Goal: Book appointment/travel/reservation

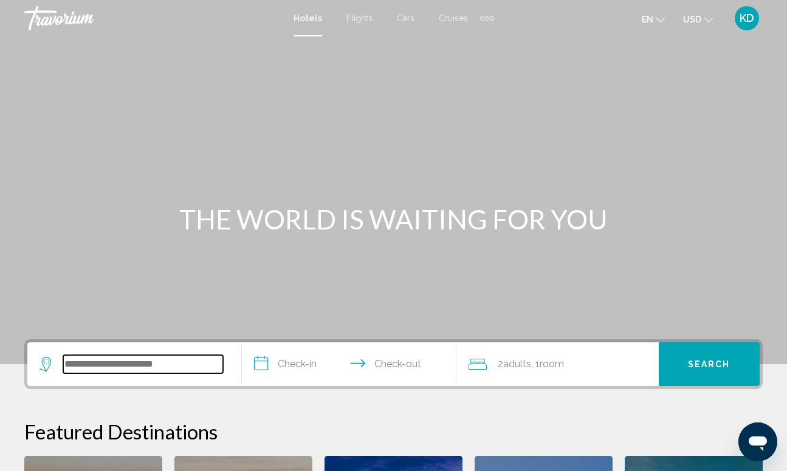
click at [181, 363] on input "Search widget" at bounding box center [143, 364] width 160 height 18
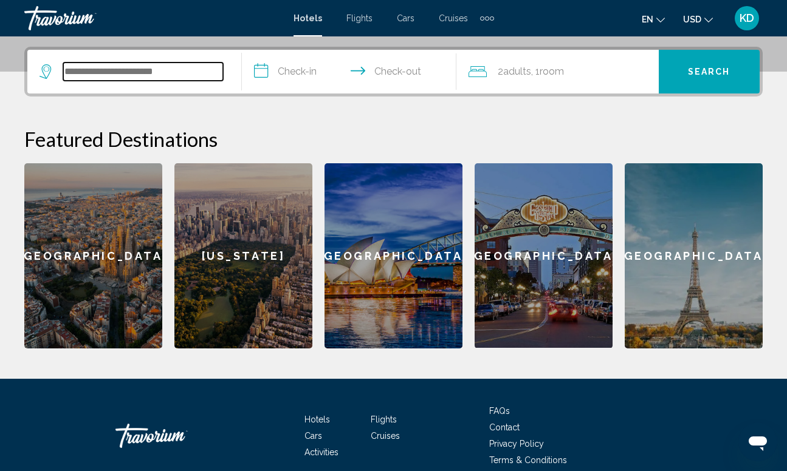
scroll to position [300, 0]
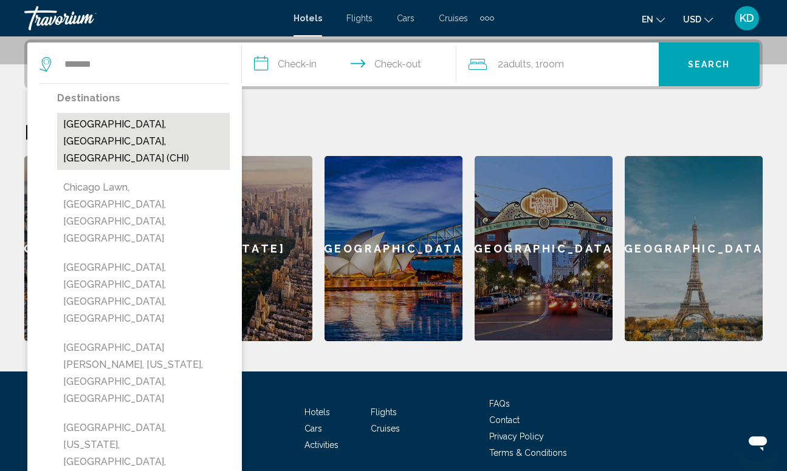
click at [142, 124] on button "Chicago, IL, United States (CHI)" at bounding box center [143, 141] width 172 height 57
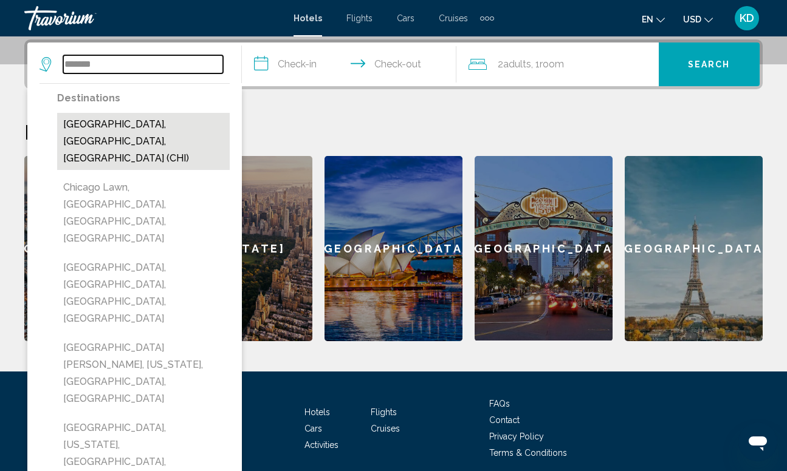
type input "**********"
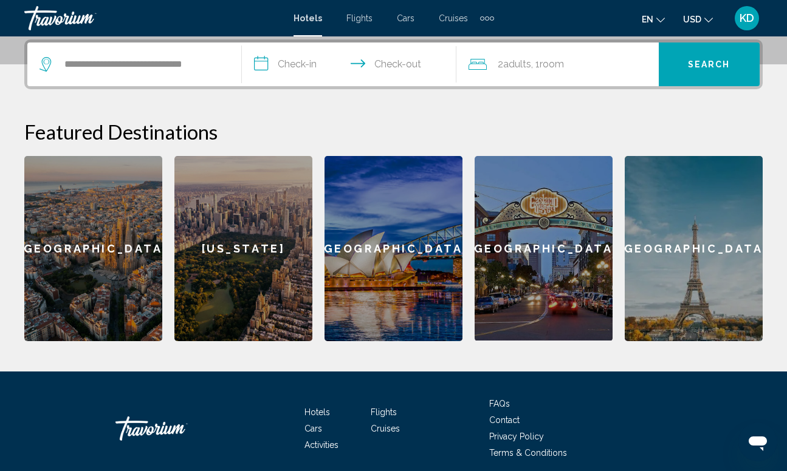
click at [273, 61] on input "**********" at bounding box center [351, 66] width 219 height 47
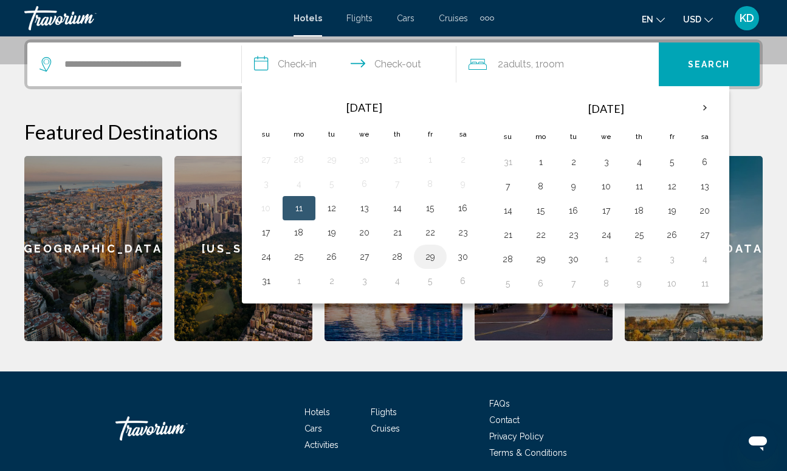
click at [432, 261] on button "29" at bounding box center [429, 256] width 19 height 17
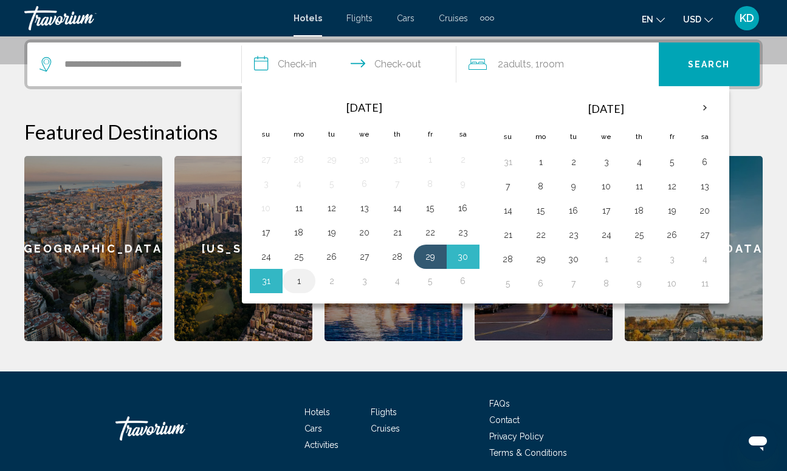
click at [300, 284] on button "1" at bounding box center [298, 281] width 19 height 17
type input "**********"
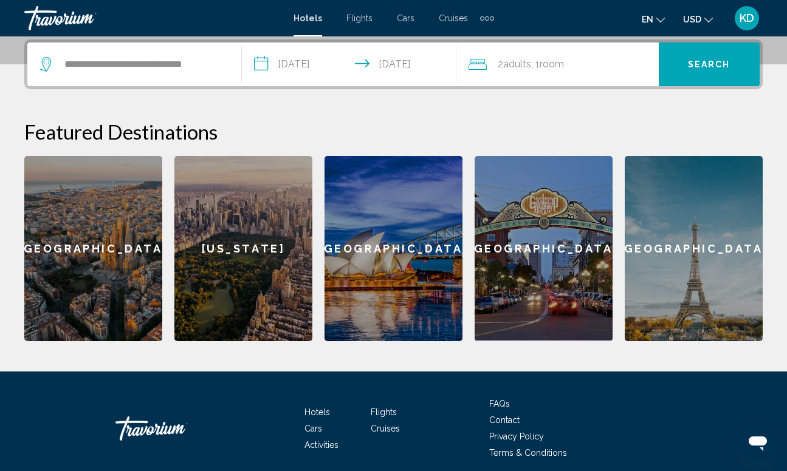
click at [494, 65] on div "2 Adult Adults , 1 Room rooms" at bounding box center [563, 64] width 190 height 17
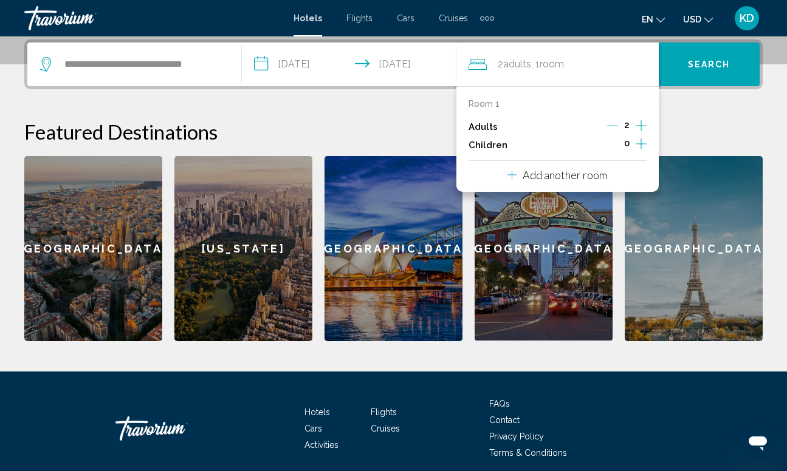
click at [613, 128] on icon "Decrement adults" at bounding box center [612, 125] width 11 height 11
click at [697, 69] on span "Search" at bounding box center [709, 65] width 43 height 10
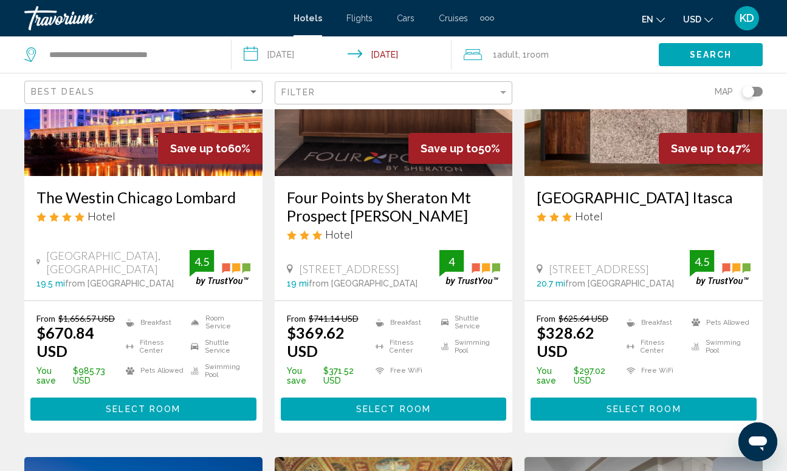
scroll to position [194, 0]
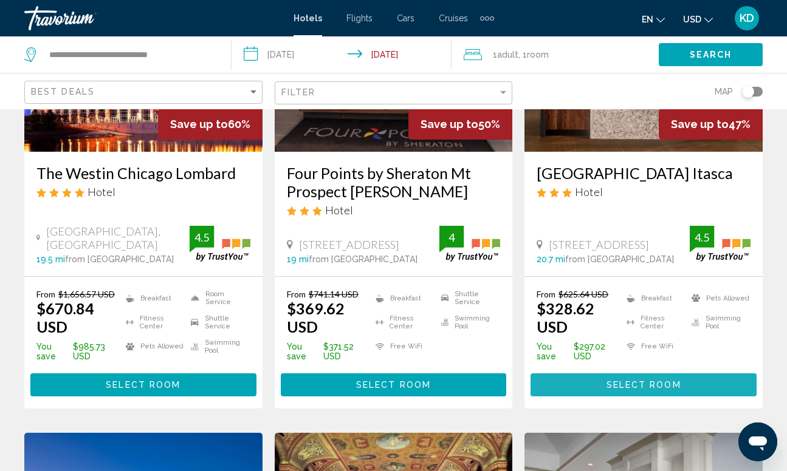
click at [611, 384] on span "Select Room" at bounding box center [643, 386] width 75 height 10
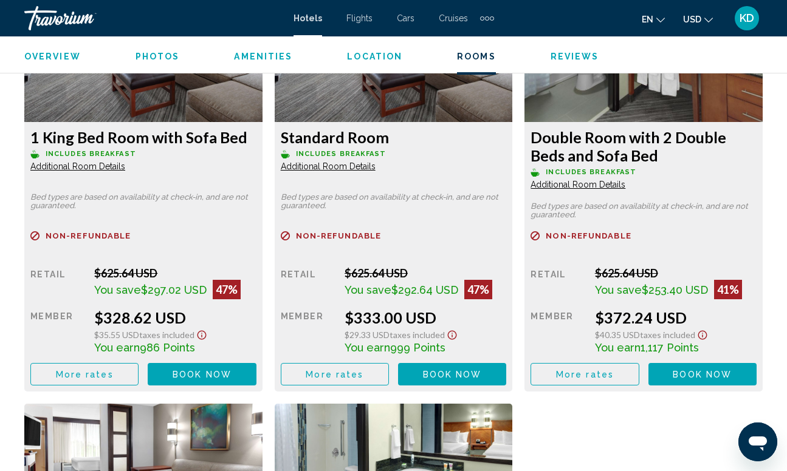
scroll to position [1960, 0]
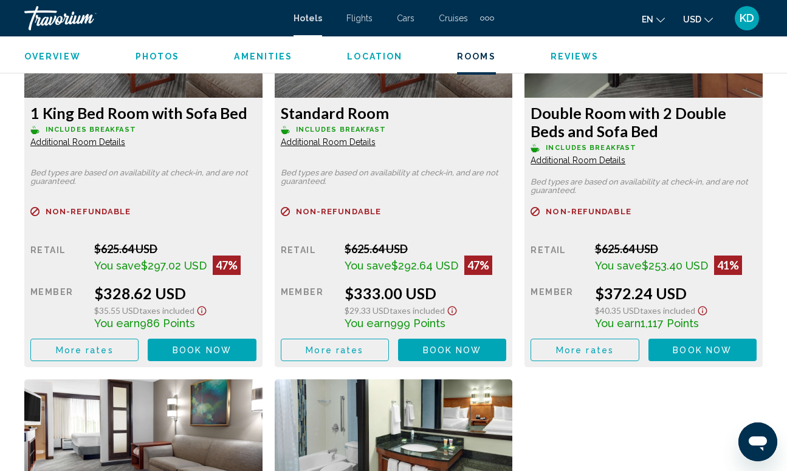
click at [200, 307] on icon "Show Taxes and Fees disclaimer" at bounding box center [201, 311] width 9 height 9
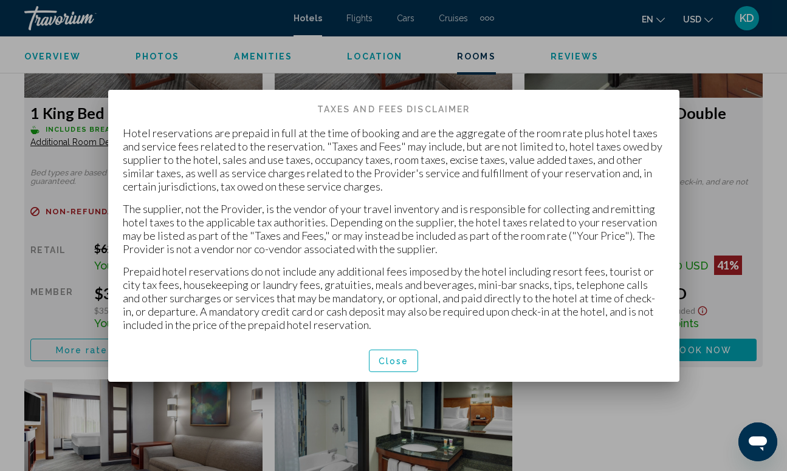
scroll to position [0, 0]
click at [403, 363] on span "Close" at bounding box center [393, 362] width 30 height 10
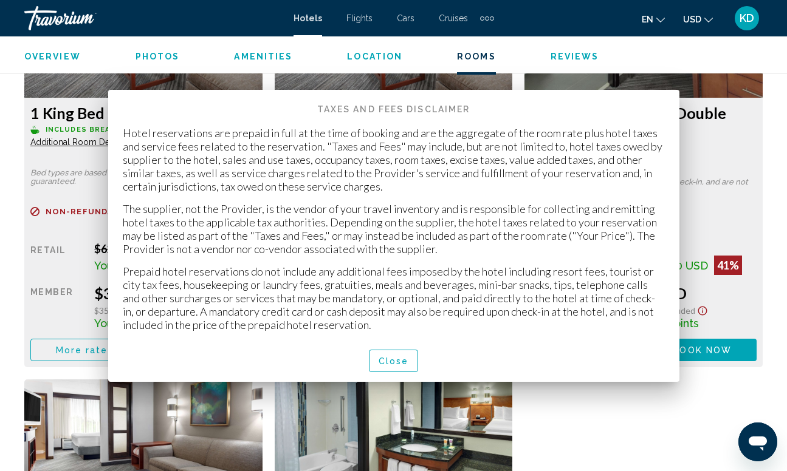
scroll to position [1960, 0]
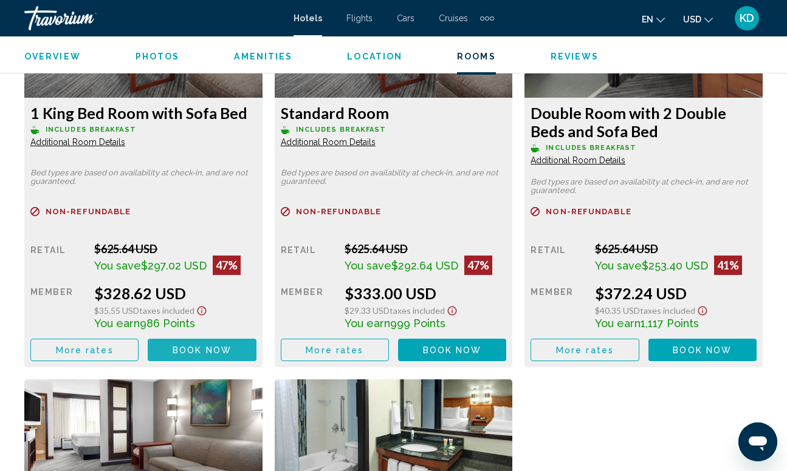
click at [199, 346] on span "Book now" at bounding box center [201, 351] width 59 height 10
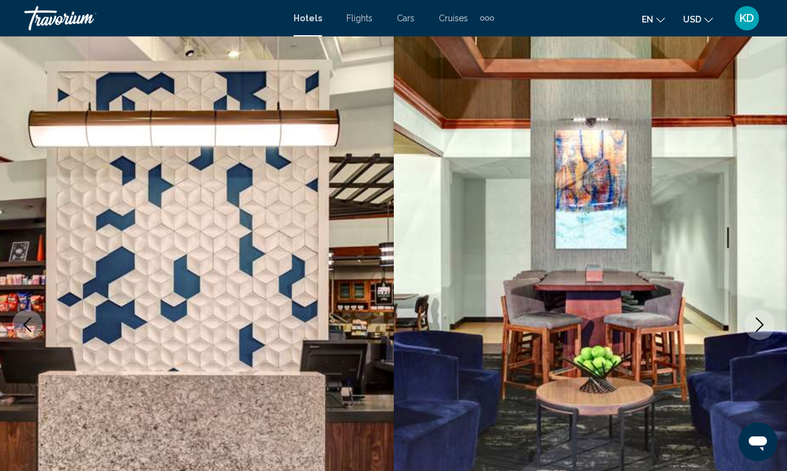
scroll to position [89, 0]
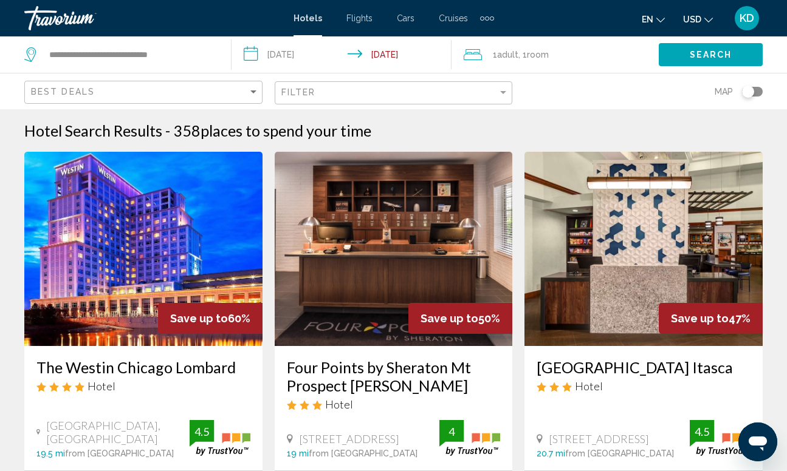
click at [723, 353] on div "Hyatt Place Itasca Hotel 1150 North Arlington Heights Road, Itasca 20.7 mi from…" at bounding box center [643, 408] width 238 height 125
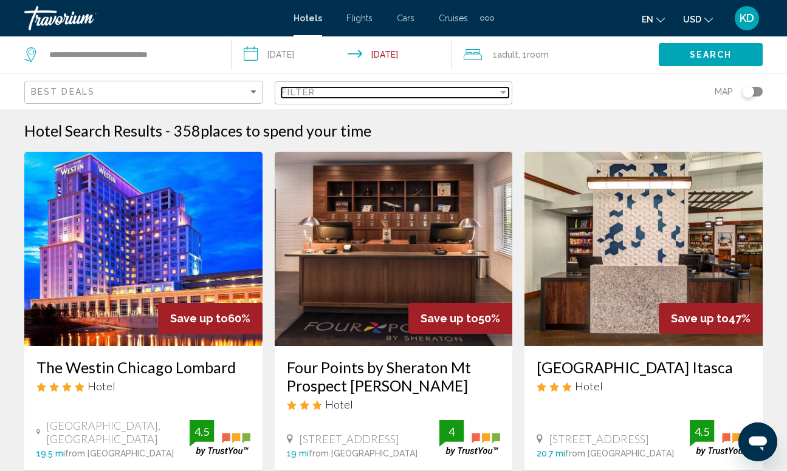
click at [501, 95] on div "Filter" at bounding box center [502, 92] width 11 height 10
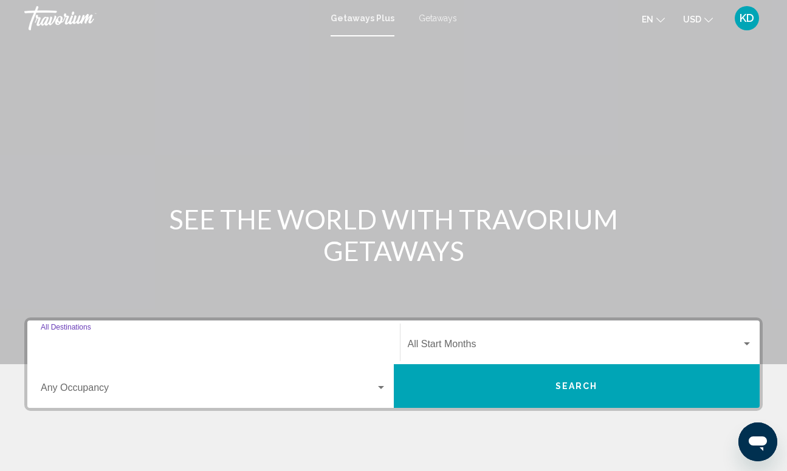
click at [138, 351] on input "Destination All Destinations" at bounding box center [214, 346] width 346 height 11
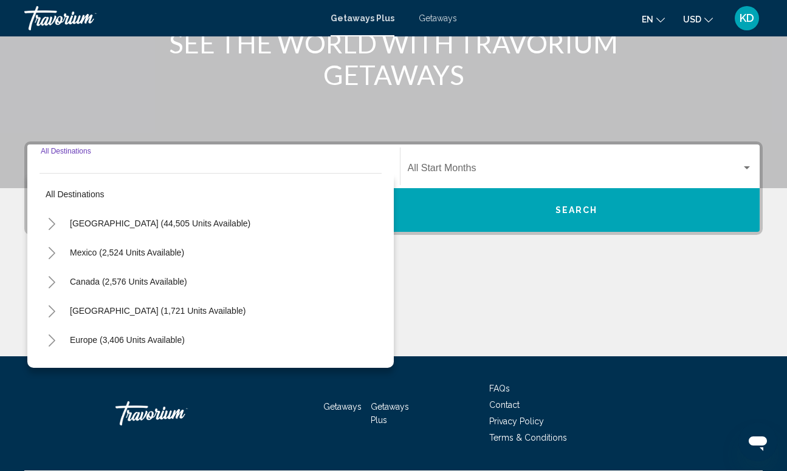
scroll to position [210, 0]
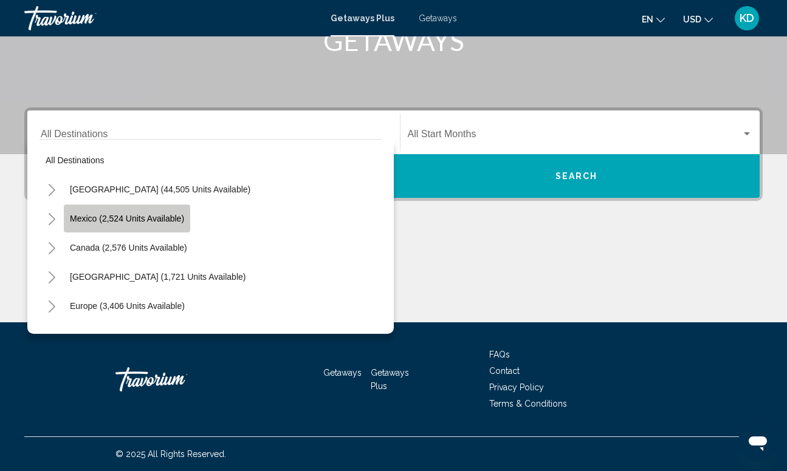
click at [136, 221] on span "Mexico (2,524 units available)" at bounding box center [127, 219] width 114 height 10
type input "**********"
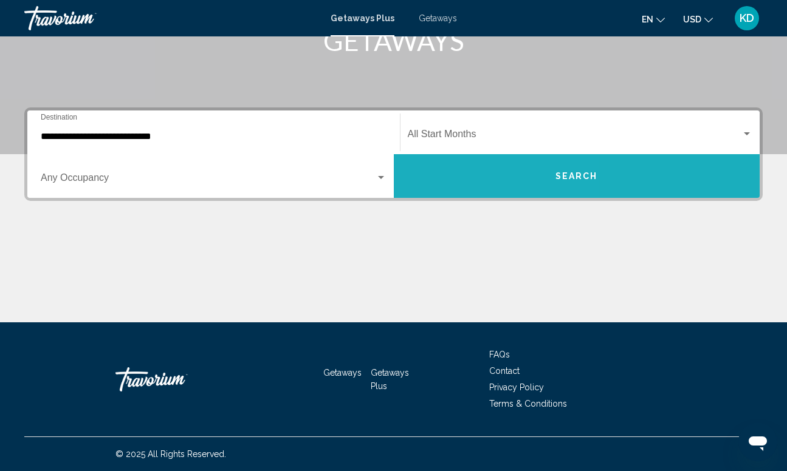
click at [448, 171] on button "Search" at bounding box center [577, 176] width 366 height 44
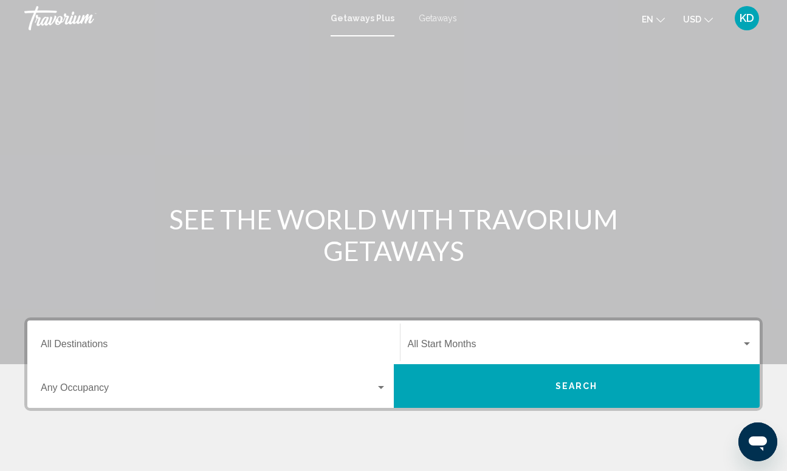
click at [176, 378] on div "Occupancy Any Occupancy" at bounding box center [214, 386] width 346 height 38
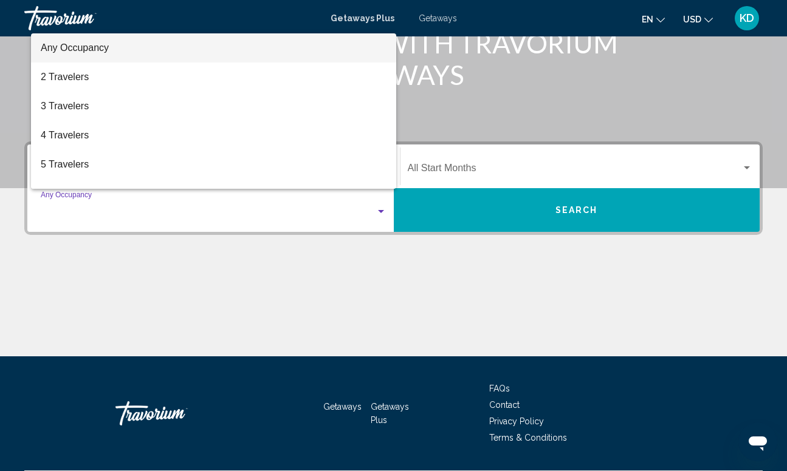
scroll to position [210, 0]
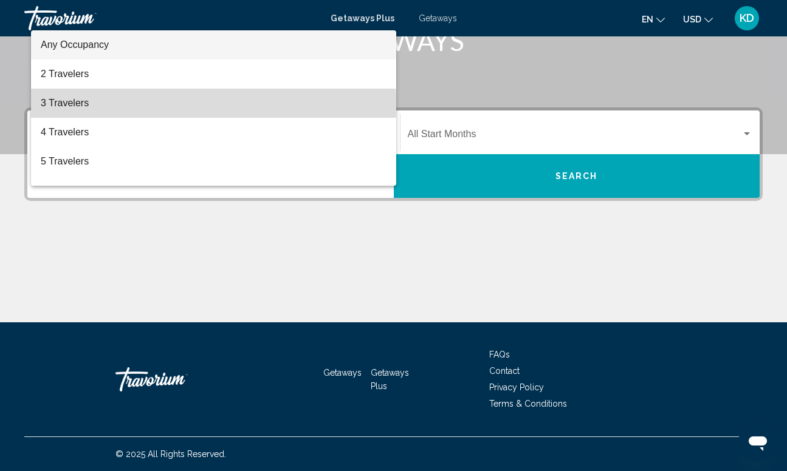
click at [77, 106] on span "3 Travelers" at bounding box center [214, 103] width 346 height 29
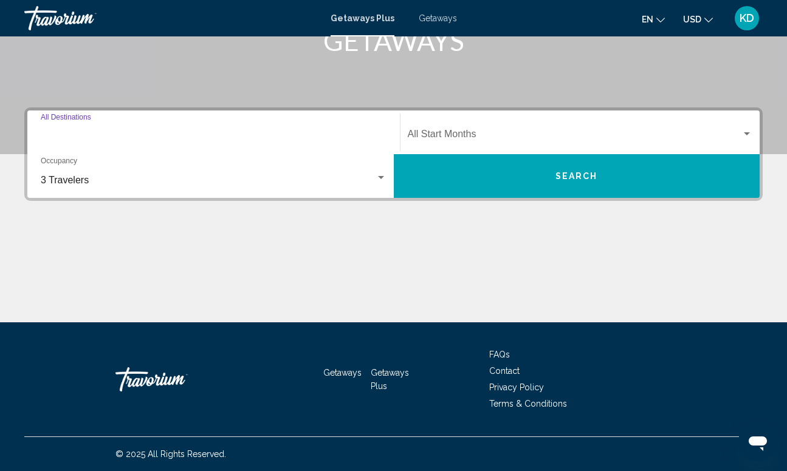
click at [111, 134] on input "Destination All Destinations" at bounding box center [214, 136] width 346 height 11
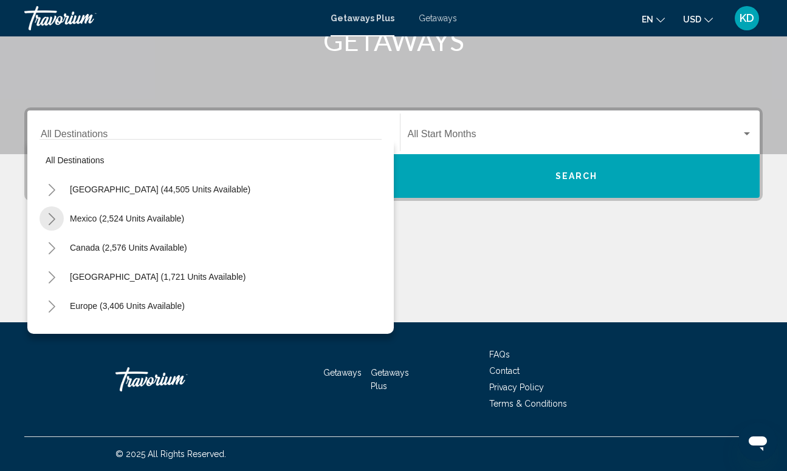
click at [54, 219] on icon "Toggle Mexico (2,524 units available)" at bounding box center [52, 219] width 7 height 12
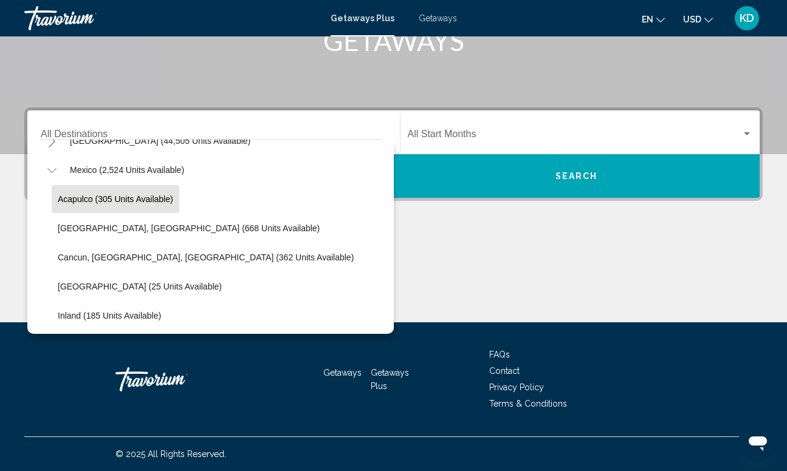
scroll to position [73, 0]
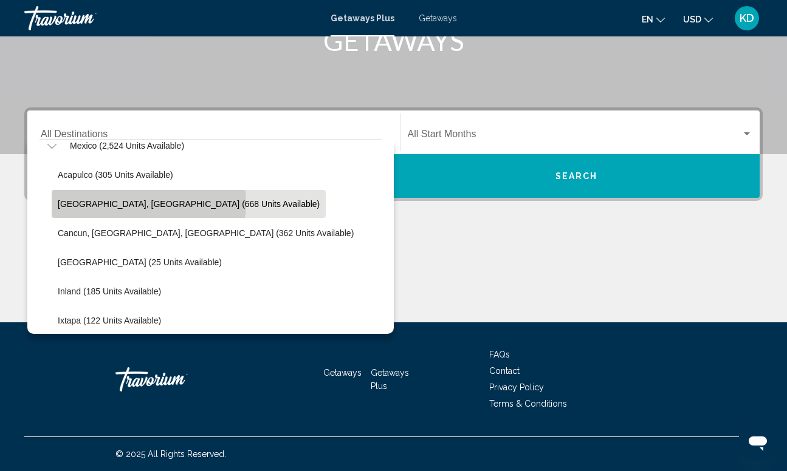
click at [140, 203] on span "[GEOGRAPHIC_DATA], [GEOGRAPHIC_DATA] (668 units available)" at bounding box center [189, 204] width 262 height 10
type input "**********"
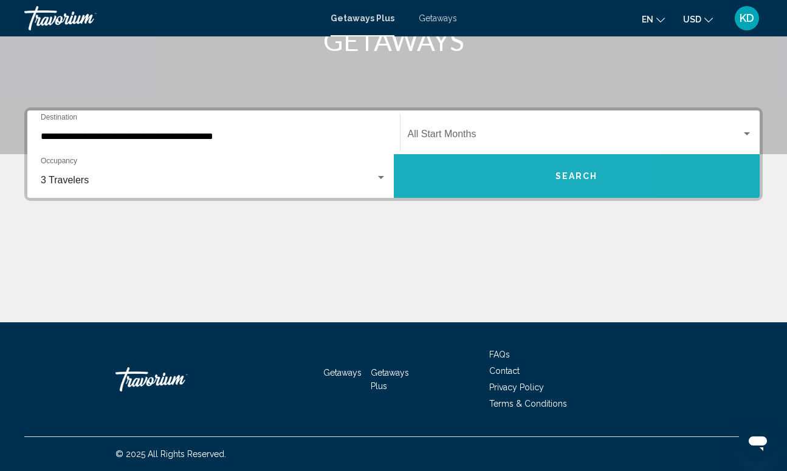
click at [479, 166] on button "Search" at bounding box center [577, 176] width 366 height 44
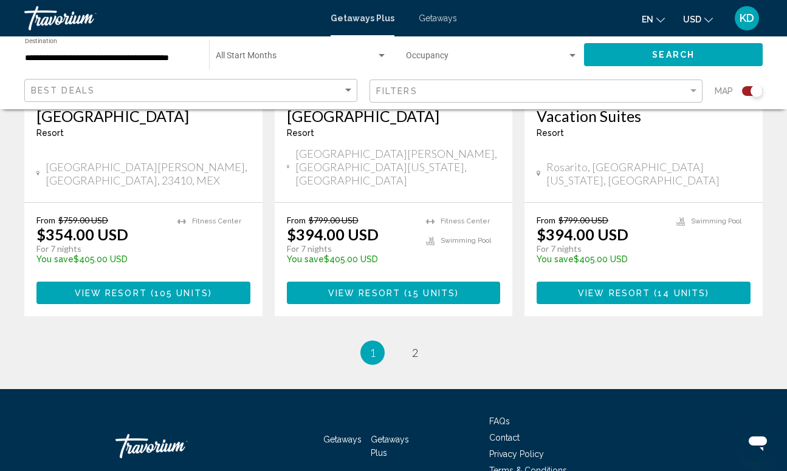
scroll to position [2020, 0]
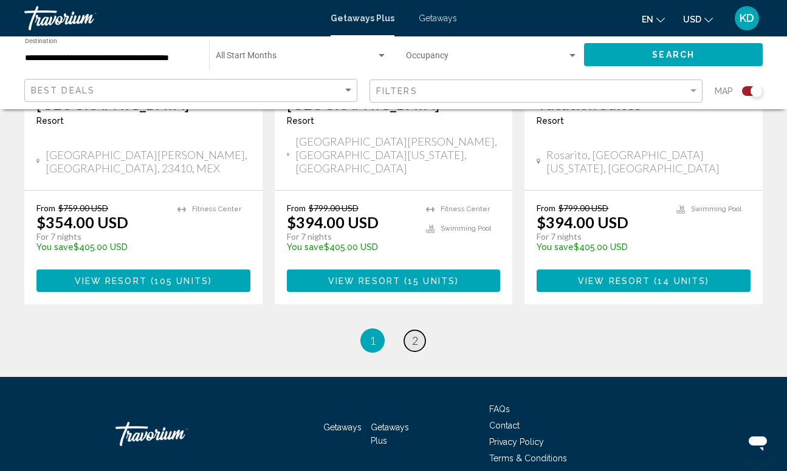
click at [418, 330] on link "page 2" at bounding box center [414, 340] width 21 height 21
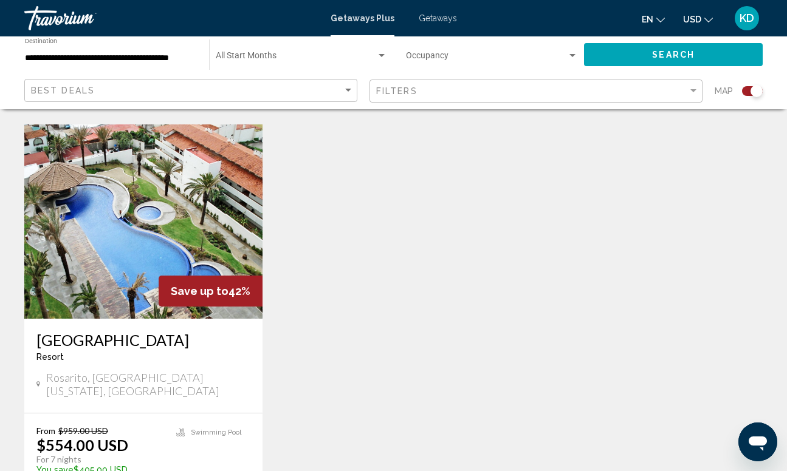
scroll to position [850, 0]
